Goal: Information Seeking & Learning: Learn about a topic

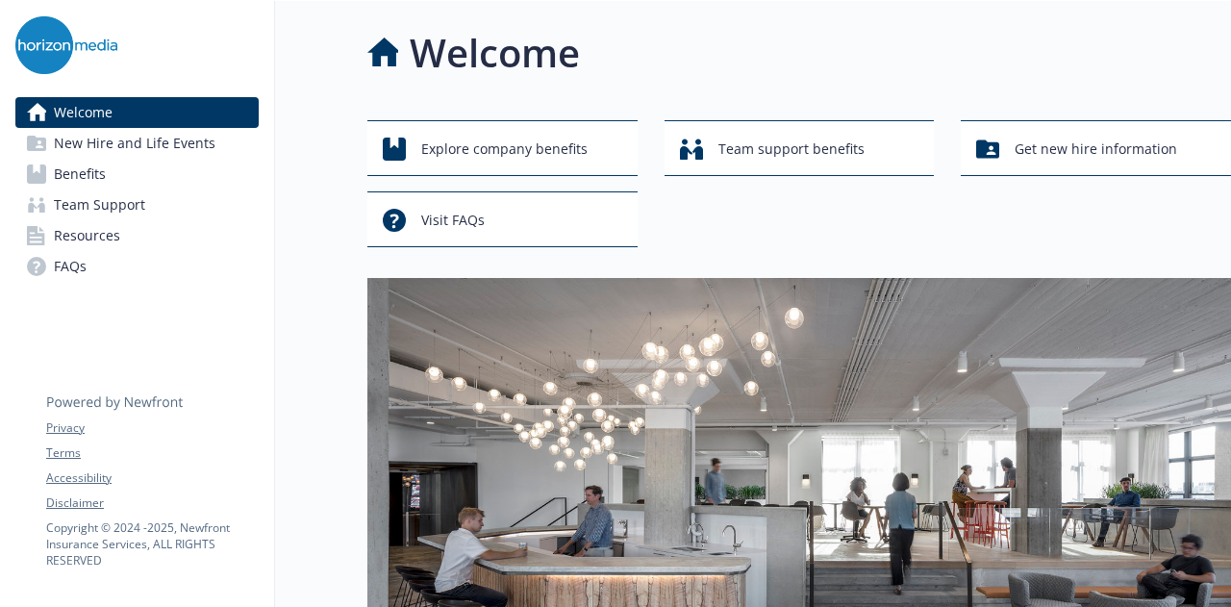
click at [105, 175] on link "Benefits" at bounding box center [136, 174] width 243 height 31
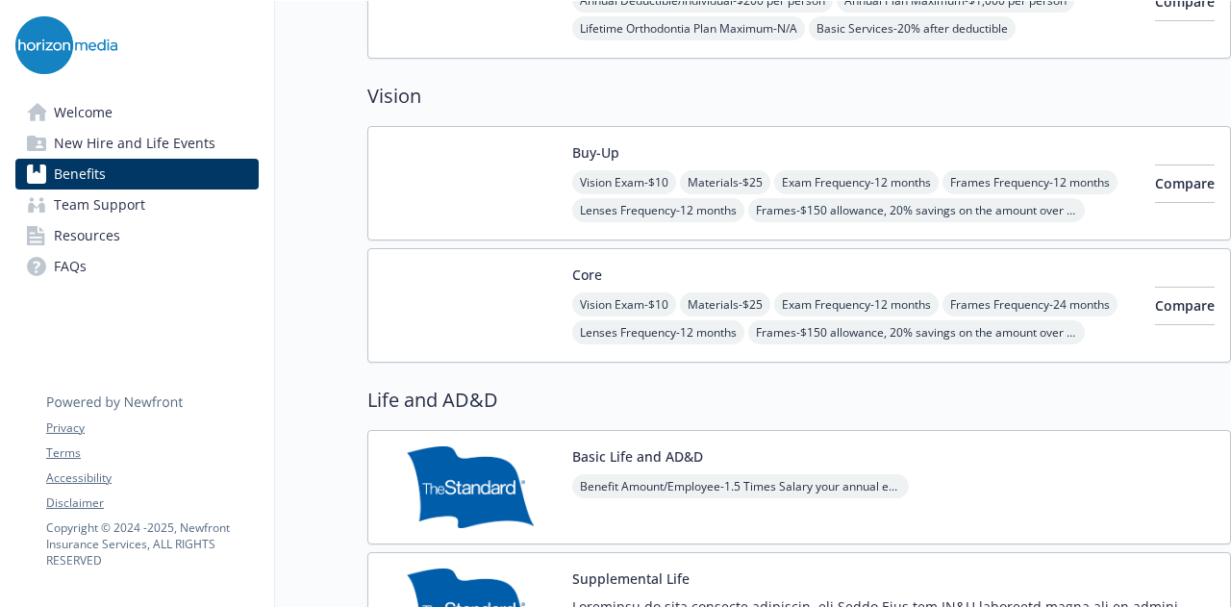
scroll to position [940, 0]
